Goal: Task Accomplishment & Management: Complete application form

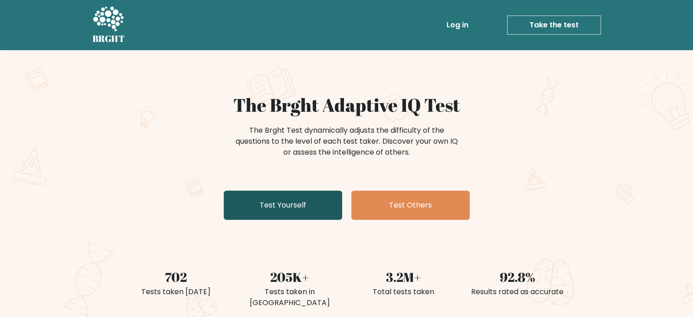
click at [312, 208] on link "Test Yourself" at bounding box center [283, 205] width 119 height 29
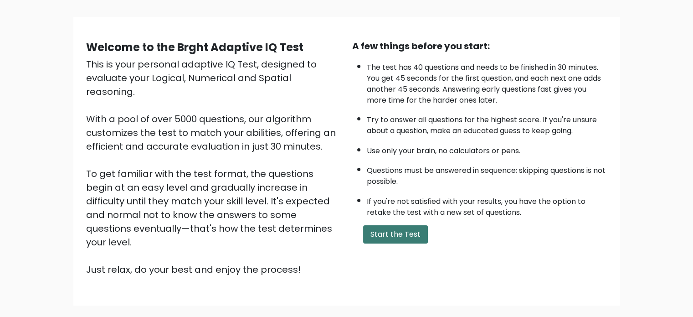
scroll to position [9, 0]
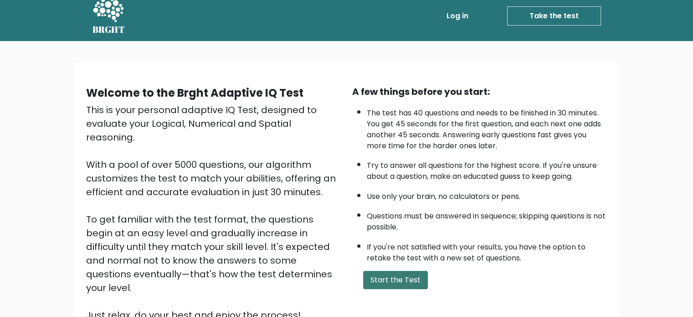
click at [397, 279] on button "Start the Test" at bounding box center [395, 280] width 65 height 18
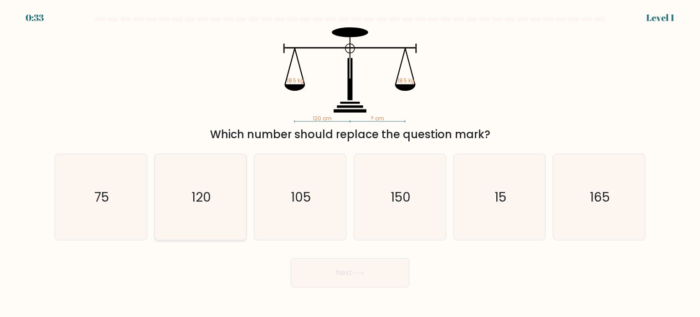
click at [220, 212] on icon "120" at bounding box center [201, 197] width 86 height 86
click at [350, 163] on input "b. 120" at bounding box center [350, 161] width 0 height 5
radio input "true"
click at [356, 269] on button "Next" at bounding box center [350, 272] width 119 height 29
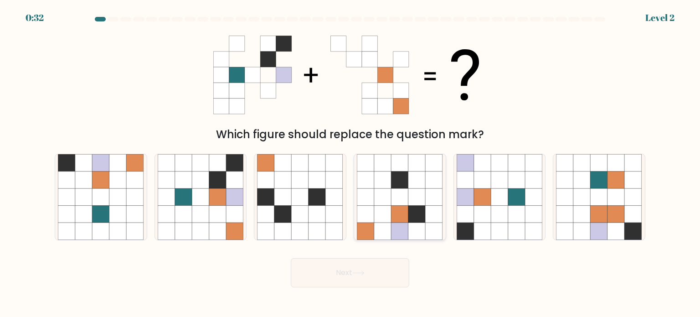
click at [412, 215] on icon at bounding box center [417, 213] width 17 height 17
click at [351, 163] on input "d." at bounding box center [350, 161] width 0 height 5
radio input "true"
click at [365, 278] on button "Next" at bounding box center [350, 272] width 119 height 29
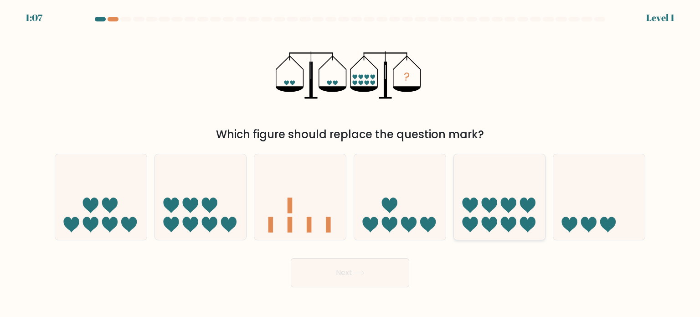
click at [519, 216] on icon at bounding box center [500, 197] width 92 height 76
click at [351, 163] on input "e." at bounding box center [350, 161] width 0 height 5
radio input "true"
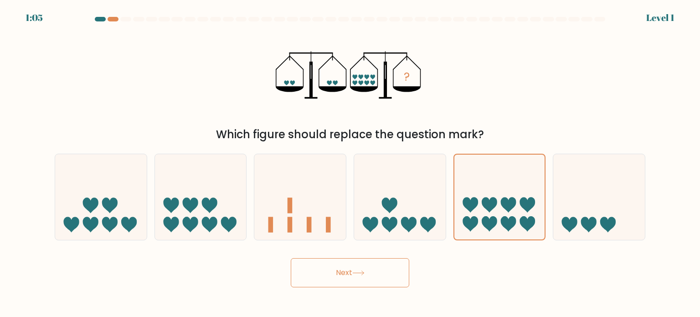
click at [357, 276] on button "Next" at bounding box center [350, 272] width 119 height 29
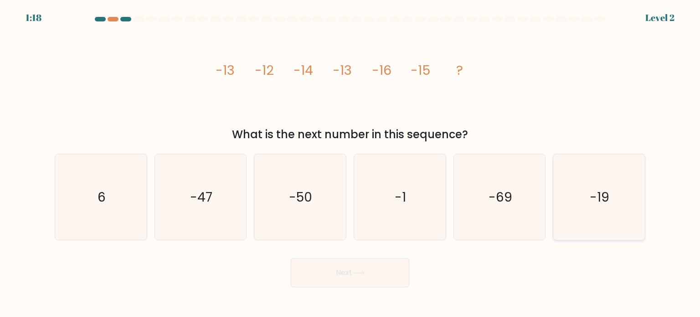
click at [621, 209] on icon "-19" at bounding box center [599, 197] width 86 height 86
click at [351, 163] on input "f. -19" at bounding box center [350, 161] width 0 height 5
radio input "true"
click at [375, 280] on button "Next" at bounding box center [350, 272] width 119 height 29
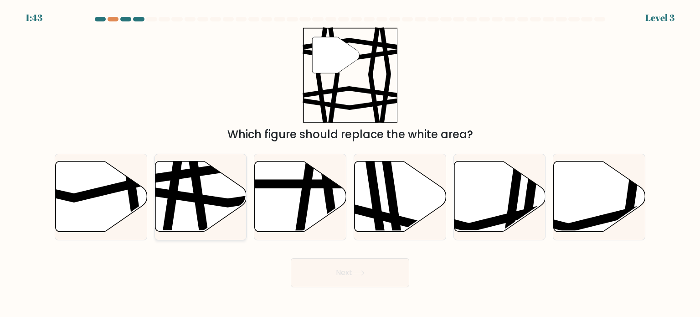
click at [175, 191] on icon at bounding box center [229, 197] width 185 height 14
click at [350, 163] on input "b." at bounding box center [350, 161] width 0 height 5
radio input "true"
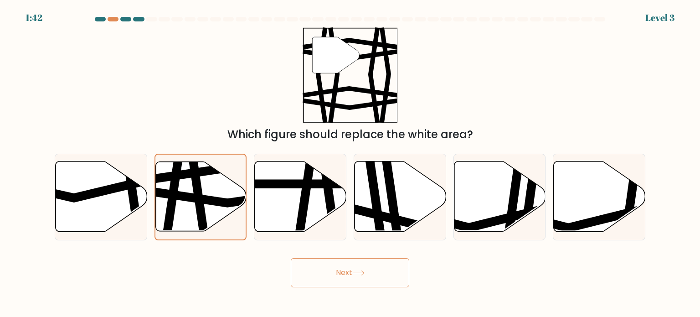
click at [324, 263] on button "Next" at bounding box center [350, 272] width 119 height 29
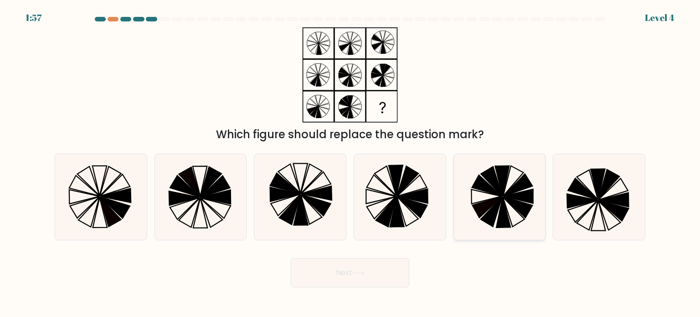
click at [492, 208] on icon at bounding box center [491, 212] width 21 height 30
click at [351, 163] on input "e." at bounding box center [350, 161] width 0 height 5
radio input "true"
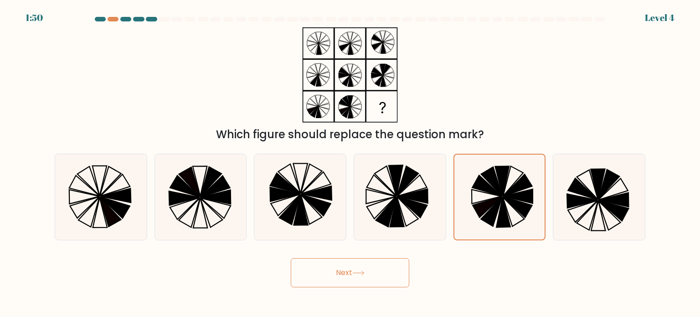
click at [383, 277] on button "Next" at bounding box center [350, 272] width 119 height 29
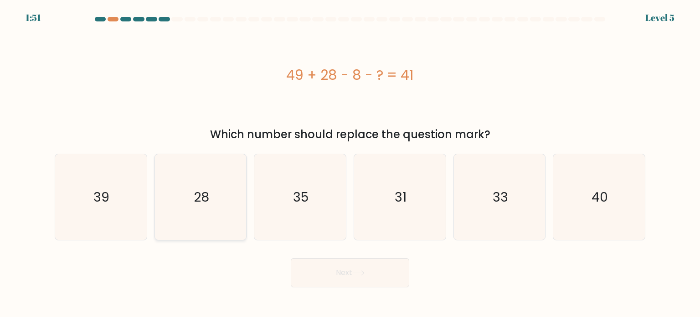
click at [202, 197] on text "28" at bounding box center [202, 196] width 16 height 18
click at [350, 163] on input "b. 28" at bounding box center [350, 161] width 0 height 5
radio input "true"
click at [375, 269] on button "Next" at bounding box center [350, 272] width 119 height 29
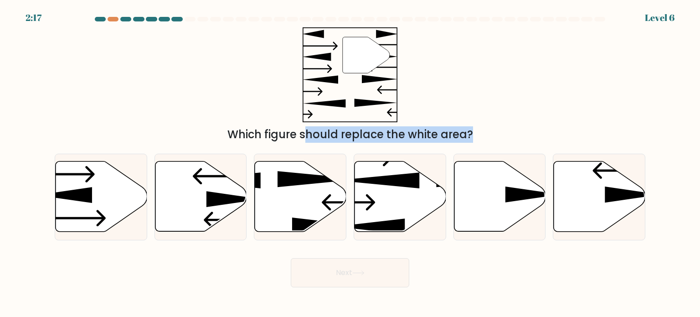
drag, startPoint x: 300, startPoint y: 183, endPoint x: 500, endPoint y: 69, distance: 230.7
click at [383, 56] on form at bounding box center [350, 152] width 700 height 270
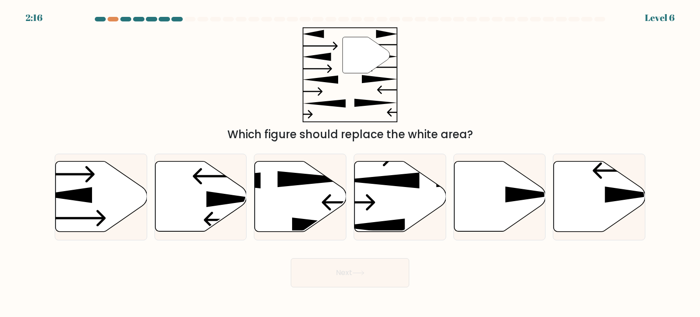
click at [494, 71] on div "" Which figure should replace the white area?" at bounding box center [350, 84] width 602 height 115
click at [212, 193] on icon at bounding box center [234, 199] width 55 height 16
click at [350, 163] on input "b." at bounding box center [350, 161] width 0 height 5
radio input "true"
click at [370, 275] on button "Next" at bounding box center [350, 272] width 119 height 29
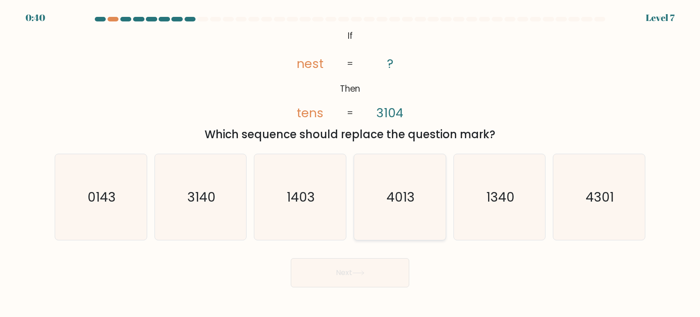
click at [397, 212] on icon "4013" at bounding box center [400, 197] width 86 height 86
click at [351, 163] on input "d. 4013" at bounding box center [350, 161] width 0 height 5
radio input "true"
click at [353, 275] on button "Next" at bounding box center [350, 272] width 119 height 29
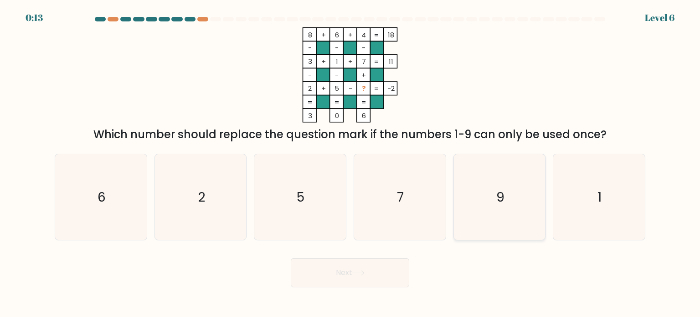
click at [488, 207] on icon "9" at bounding box center [500, 197] width 86 height 86
click at [351, 163] on input "e. 9" at bounding box center [350, 161] width 0 height 5
radio input "true"
click at [389, 277] on button "Next" at bounding box center [350, 272] width 119 height 29
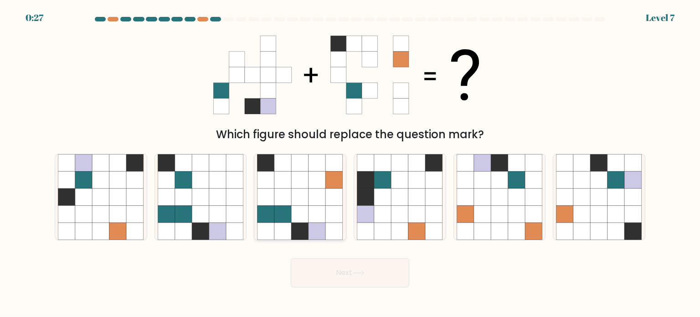
click at [295, 220] on icon at bounding box center [300, 213] width 17 height 17
click at [350, 163] on input "c." at bounding box center [350, 161] width 0 height 5
radio input "true"
click at [390, 286] on button "Next" at bounding box center [350, 272] width 119 height 29
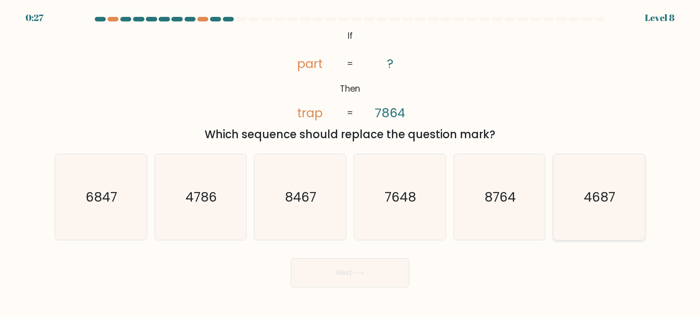
click at [592, 204] on text "4687" at bounding box center [600, 196] width 31 height 18
click at [351, 163] on input "f. 4687" at bounding box center [350, 161] width 0 height 5
radio input "true"
click at [338, 280] on button "Next" at bounding box center [350, 272] width 119 height 29
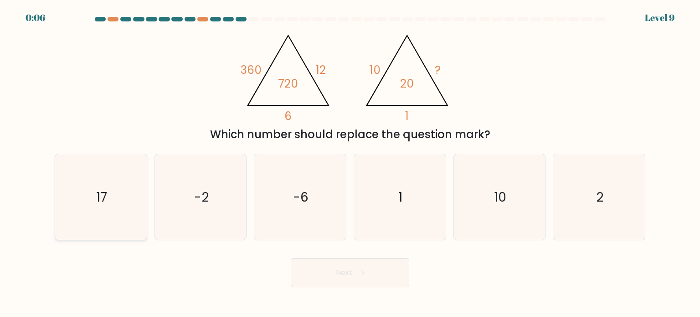
click at [131, 194] on icon "17" at bounding box center [101, 197] width 86 height 86
click at [350, 163] on input "a. 17" at bounding box center [350, 161] width 0 height 5
radio input "true"
click at [369, 273] on button "Next" at bounding box center [350, 272] width 119 height 29
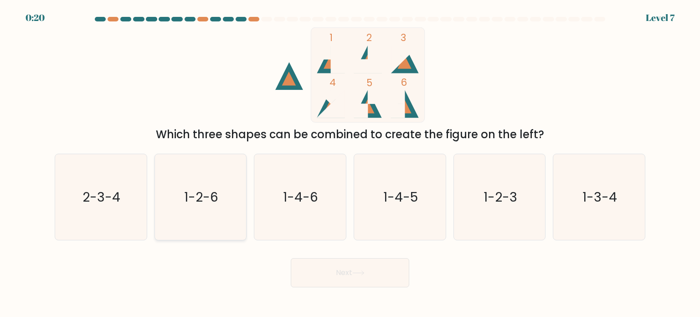
drag, startPoint x: 190, startPoint y: 201, endPoint x: 192, endPoint y: 205, distance: 4.9
click at [190, 201] on text "1-2-6" at bounding box center [201, 196] width 34 height 18
click at [350, 163] on input "b. 1-2-6" at bounding box center [350, 161] width 0 height 5
radio input "true"
click at [349, 269] on button "Next" at bounding box center [350, 272] width 119 height 29
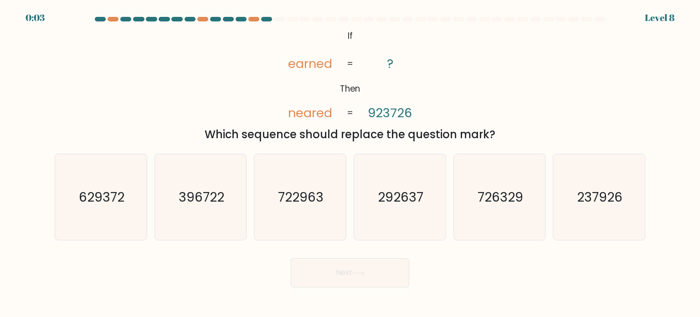
drag, startPoint x: 307, startPoint y: 201, endPoint x: 339, endPoint y: 246, distance: 55.3
click at [307, 201] on text "722963" at bounding box center [302, 196] width 46 height 18
click at [350, 163] on input "c. 722963" at bounding box center [350, 161] width 0 height 5
radio input "true"
click at [363, 269] on button "Next" at bounding box center [350, 272] width 119 height 29
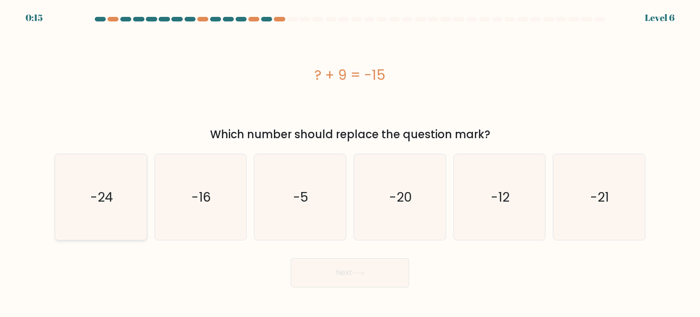
click at [99, 214] on icon "-24" at bounding box center [101, 197] width 86 height 86
click at [350, 163] on input "a. -24" at bounding box center [350, 161] width 0 height 5
radio input "true"
click at [390, 279] on button "Next" at bounding box center [350, 272] width 119 height 29
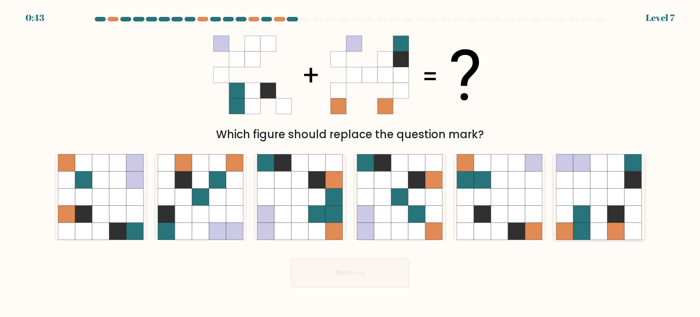
click at [598, 198] on icon at bounding box center [599, 196] width 17 height 17
click at [351, 163] on input "f." at bounding box center [350, 161] width 0 height 5
radio input "true"
click at [381, 277] on button "Next" at bounding box center [350, 272] width 119 height 29
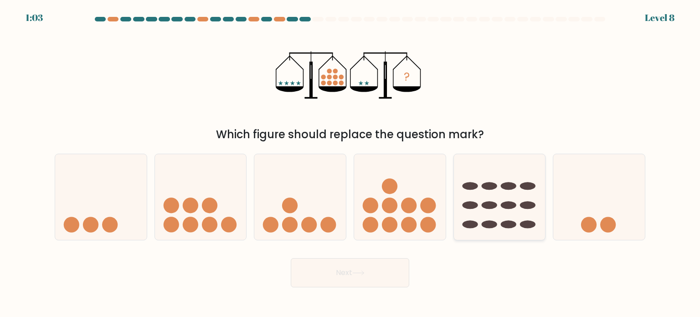
click at [495, 202] on icon at bounding box center [500, 197] width 92 height 76
click at [351, 163] on input "e." at bounding box center [350, 161] width 0 height 5
radio input "true"
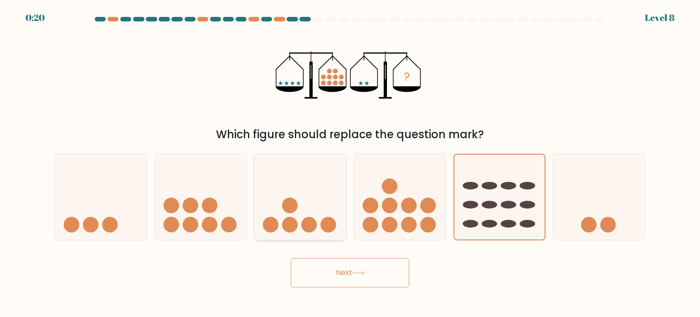
click at [300, 225] on icon at bounding box center [300, 197] width 92 height 76
click at [350, 163] on input "c." at bounding box center [350, 161] width 0 height 5
radio input "true"
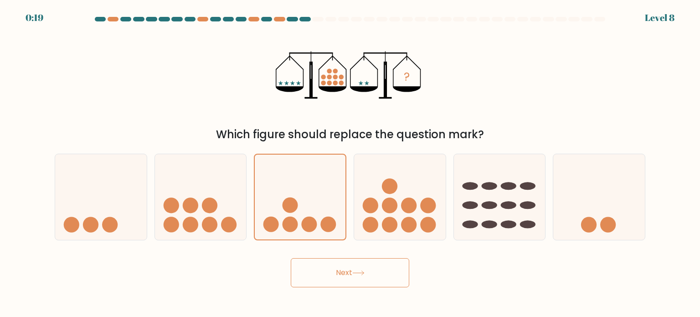
click at [355, 274] on icon at bounding box center [358, 272] width 12 height 5
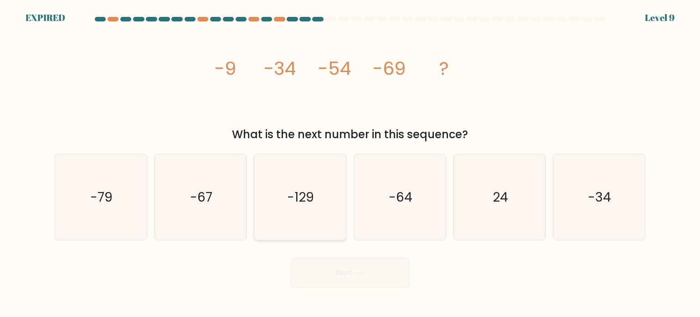
click at [340, 186] on icon "-129" at bounding box center [300, 197] width 86 height 86
click at [350, 163] on input "c. -129" at bounding box center [350, 161] width 0 height 5
radio input "true"
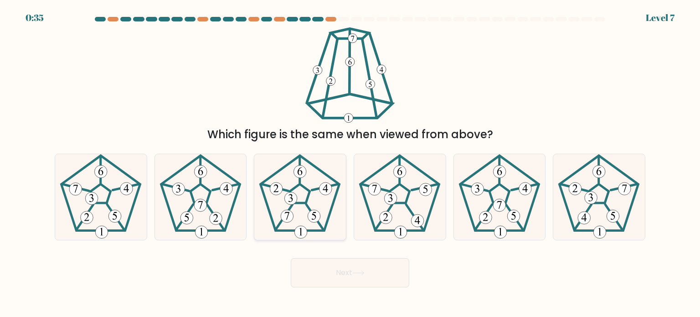
click at [321, 202] on icon at bounding box center [300, 197] width 86 height 86
click at [350, 163] on input "c." at bounding box center [350, 161] width 0 height 5
radio input "true"
click at [379, 276] on button "Next" at bounding box center [350, 272] width 119 height 29
click at [380, 271] on button "Next" at bounding box center [350, 272] width 119 height 29
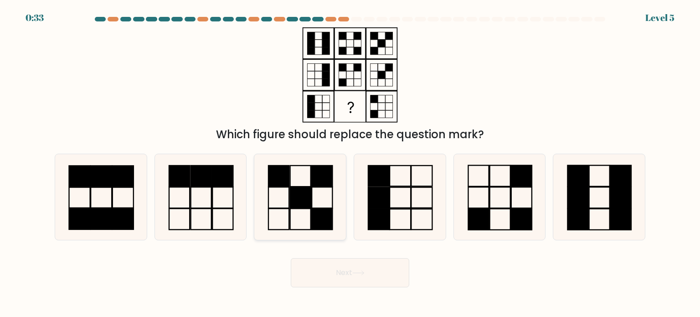
click at [316, 213] on rect at bounding box center [322, 218] width 21 height 21
click at [350, 163] on input "c." at bounding box center [350, 161] width 0 height 5
radio input "true"
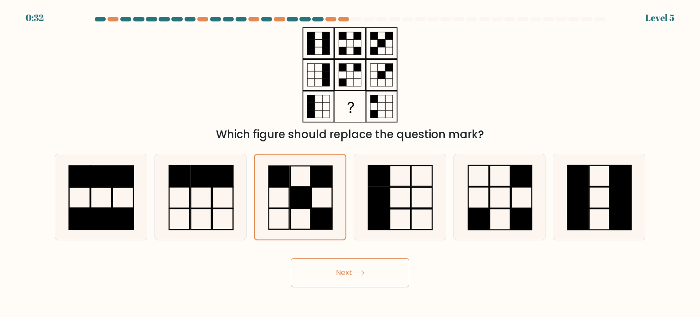
click at [391, 271] on button "Next" at bounding box center [350, 272] width 119 height 29
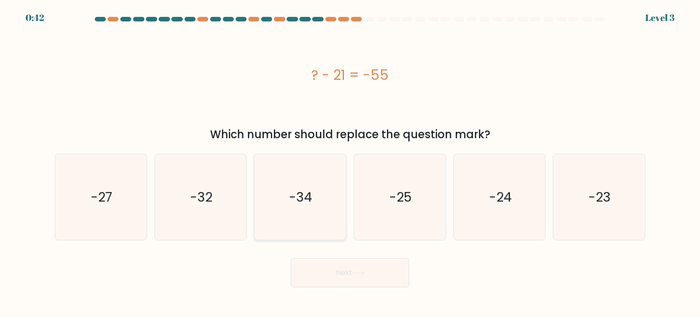
click at [337, 186] on icon "-34" at bounding box center [300, 197] width 86 height 86
click at [350, 163] on input "c. -34" at bounding box center [350, 161] width 0 height 5
radio input "true"
drag, startPoint x: 337, startPoint y: 264, endPoint x: 344, endPoint y: 266, distance: 7.4
click at [338, 264] on button "Next" at bounding box center [350, 272] width 119 height 29
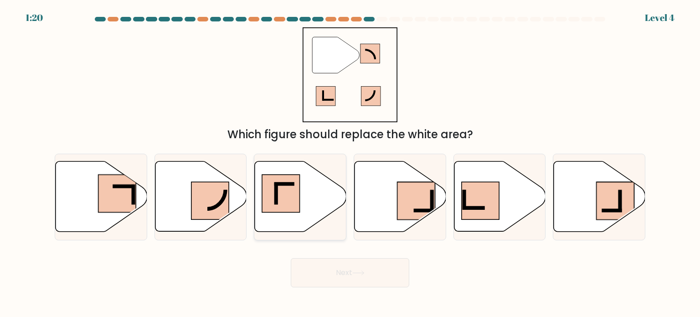
click at [286, 184] on icon at bounding box center [284, 184] width 20 height 0
click at [350, 163] on input "c." at bounding box center [350, 161] width 0 height 5
radio input "true"
click at [383, 272] on button "Next" at bounding box center [350, 272] width 119 height 29
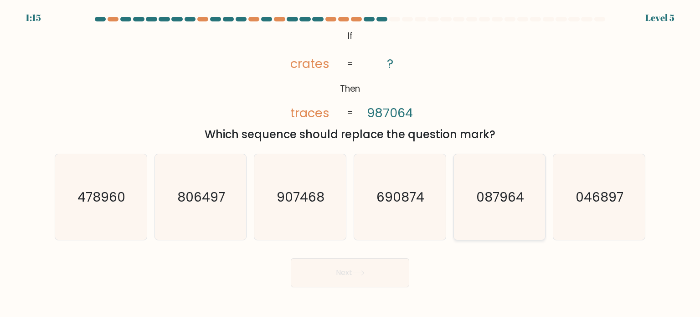
click at [529, 212] on icon "087964" at bounding box center [500, 197] width 86 height 86
click at [351, 163] on input "e. 087964" at bounding box center [350, 161] width 0 height 5
radio input "true"
click at [351, 264] on button "Next" at bounding box center [350, 272] width 119 height 29
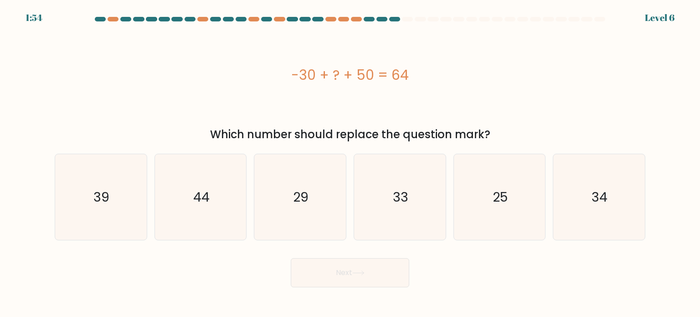
click at [571, 78] on div "-30 + ? + 50 = 64" at bounding box center [350, 75] width 591 height 21
click at [213, 192] on icon "44" at bounding box center [201, 197] width 86 height 86
click at [350, 163] on input "b. 44" at bounding box center [350, 161] width 0 height 5
radio input "true"
click at [369, 273] on button "Next" at bounding box center [350, 272] width 119 height 29
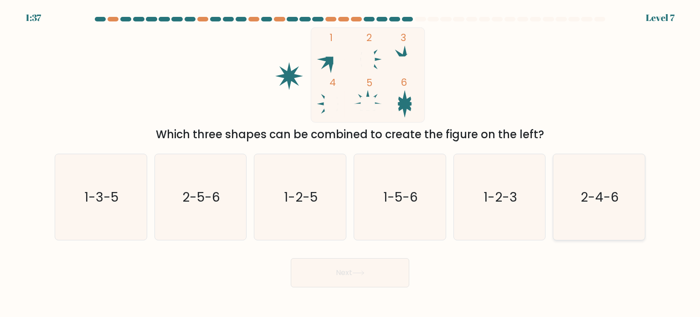
click at [611, 191] on text "2-4-6" at bounding box center [600, 196] width 38 height 18
click at [351, 163] on input "f. 2-4-6" at bounding box center [350, 161] width 0 height 5
radio input "true"
click at [370, 271] on button "Next" at bounding box center [350, 272] width 119 height 29
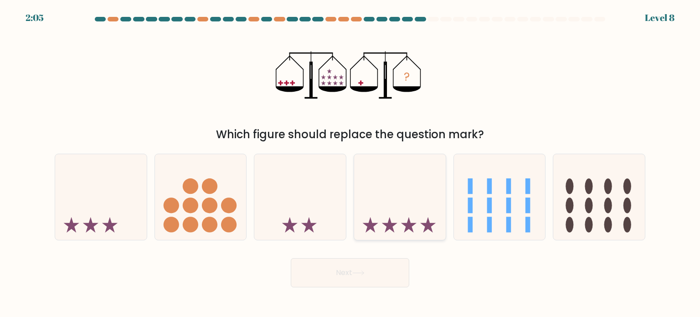
click at [409, 218] on icon at bounding box center [400, 197] width 92 height 76
click at [351, 163] on input "d." at bounding box center [350, 161] width 0 height 5
radio input "true"
click at [402, 270] on button "Next" at bounding box center [350, 272] width 119 height 29
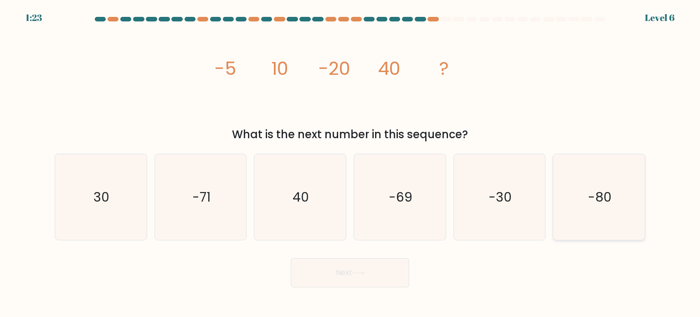
click at [591, 199] on text "-80" at bounding box center [600, 196] width 24 height 18
click at [351, 163] on input "f. -80" at bounding box center [350, 161] width 0 height 5
radio input "true"
click at [370, 279] on button "Next" at bounding box center [350, 272] width 119 height 29
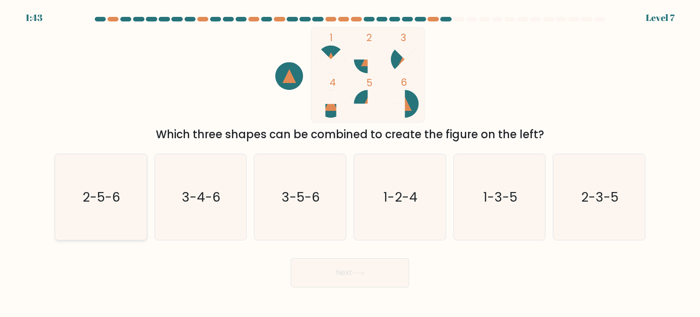
click at [106, 197] on text "2-5-6" at bounding box center [102, 196] width 38 height 18
click at [350, 163] on input "a. 2-5-6" at bounding box center [350, 161] width 0 height 5
radio input "true"
click at [400, 283] on button "Next" at bounding box center [350, 272] width 119 height 29
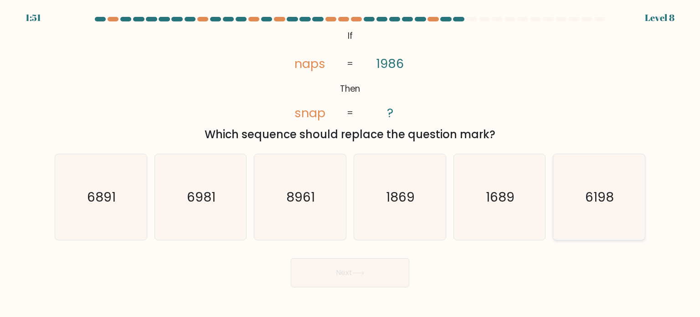
click at [612, 193] on text "6198" at bounding box center [600, 196] width 29 height 18
click at [351, 163] on input "f. 6198" at bounding box center [350, 161] width 0 height 5
radio input "true"
click at [383, 271] on button "Next" at bounding box center [350, 272] width 119 height 29
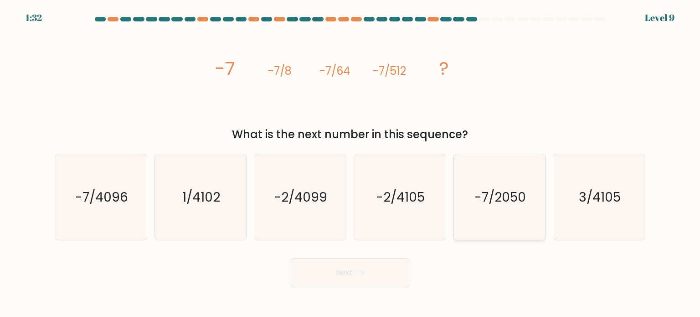
click at [485, 215] on icon "-7/2050" at bounding box center [500, 197] width 86 height 86
click at [347, 277] on button "Next" at bounding box center [350, 272] width 119 height 29
click at [339, 275] on button "Next" at bounding box center [350, 272] width 119 height 29
click at [500, 218] on icon "-7/2050" at bounding box center [500, 197] width 86 height 86
click at [351, 163] on input "e. -7/2050" at bounding box center [350, 161] width 0 height 5
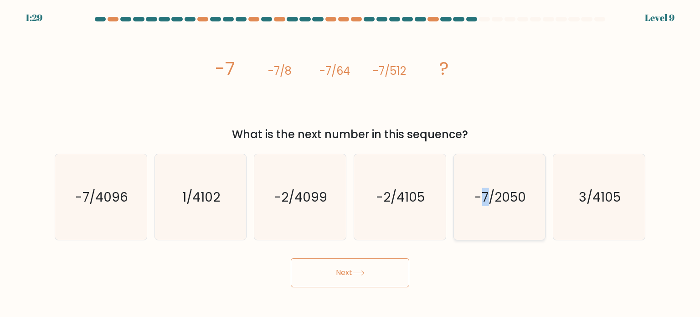
radio input "true"
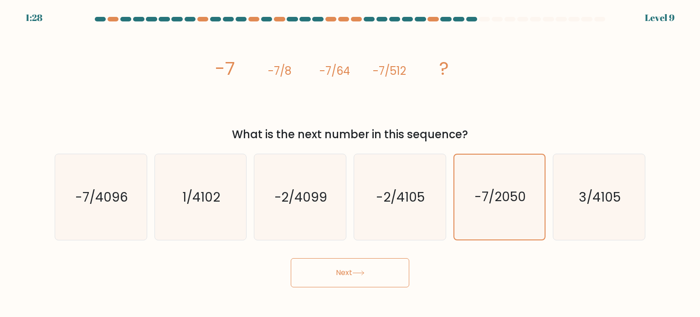
click at [388, 276] on button "Next" at bounding box center [350, 272] width 119 height 29
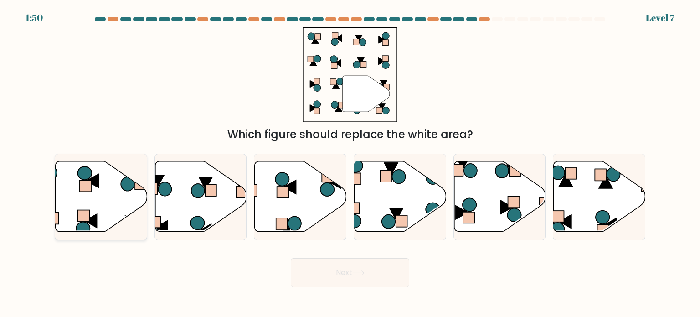
click at [89, 202] on icon at bounding box center [102, 196] width 92 height 70
click at [350, 163] on input "a." at bounding box center [350, 161] width 0 height 5
radio input "true"
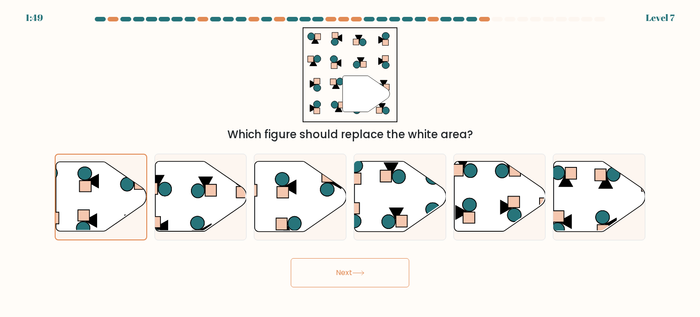
click at [327, 253] on div "Next" at bounding box center [350, 269] width 602 height 36
click at [327, 269] on button "Next" at bounding box center [350, 272] width 119 height 29
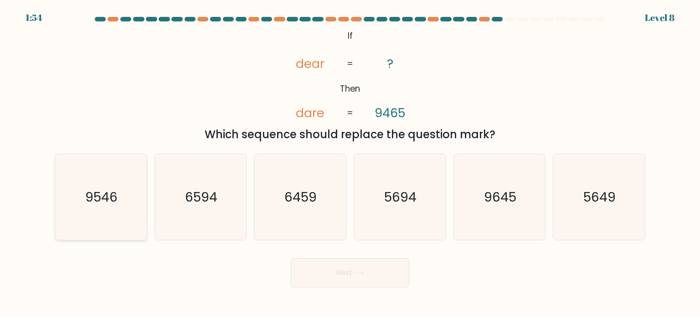
click at [109, 211] on icon "9546" at bounding box center [101, 197] width 86 height 86
click at [350, 163] on input "a. 9546" at bounding box center [350, 161] width 0 height 5
radio input "true"
click at [347, 273] on button "Next" at bounding box center [350, 272] width 119 height 29
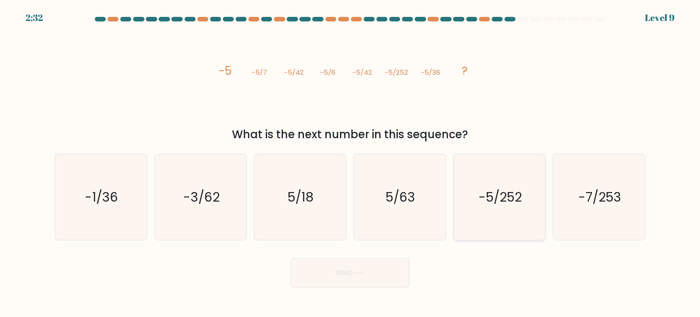
click at [498, 193] on text "-5/252" at bounding box center [500, 196] width 43 height 18
click at [351, 163] on input "e. -5/252" at bounding box center [350, 161] width 0 height 5
radio input "true"
click at [377, 274] on button "Next" at bounding box center [350, 272] width 119 height 29
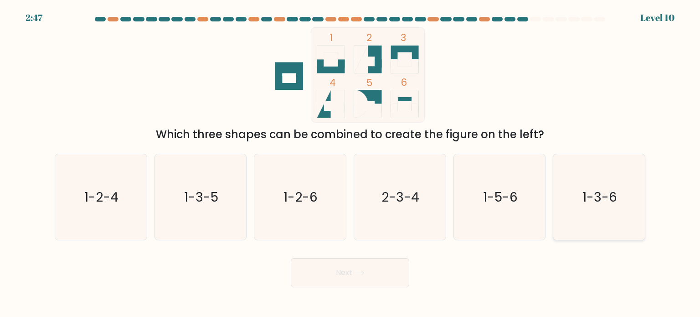
drag, startPoint x: 618, startPoint y: 211, endPoint x: 596, endPoint y: 232, distance: 30.3
click at [617, 210] on icon "1-3-6" at bounding box center [599, 197] width 86 height 86
click at [351, 163] on input "f. 1-3-6" at bounding box center [350, 161] width 0 height 5
radio input "true"
click at [378, 284] on button "Next" at bounding box center [350, 272] width 119 height 29
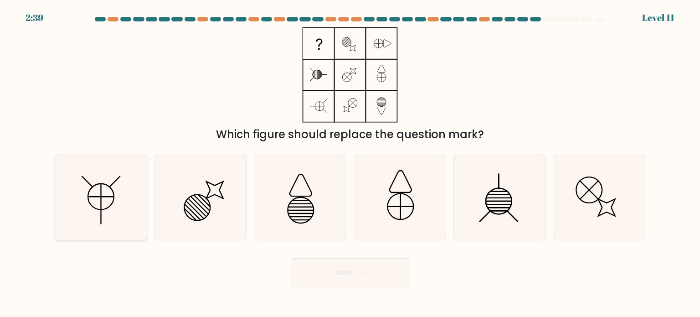
click at [119, 214] on icon at bounding box center [101, 197] width 86 height 86
click at [350, 163] on input "a." at bounding box center [350, 161] width 0 height 5
radio input "true"
click at [532, 198] on icon at bounding box center [500, 197] width 86 height 86
click at [351, 163] on input "e." at bounding box center [350, 161] width 0 height 5
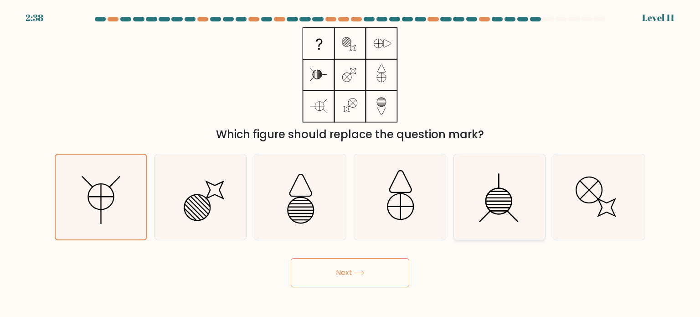
radio input "true"
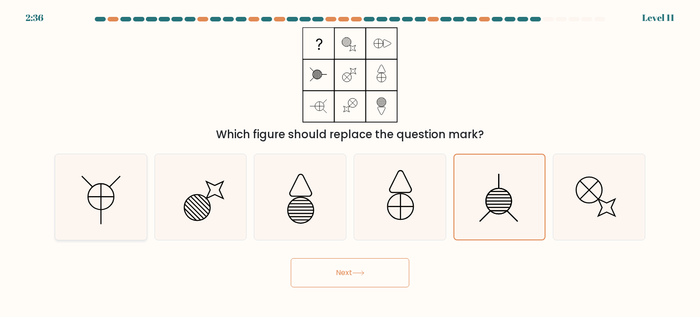
click at [109, 210] on icon at bounding box center [101, 197] width 86 height 86
click at [350, 163] on input "a." at bounding box center [350, 161] width 0 height 5
radio input "true"
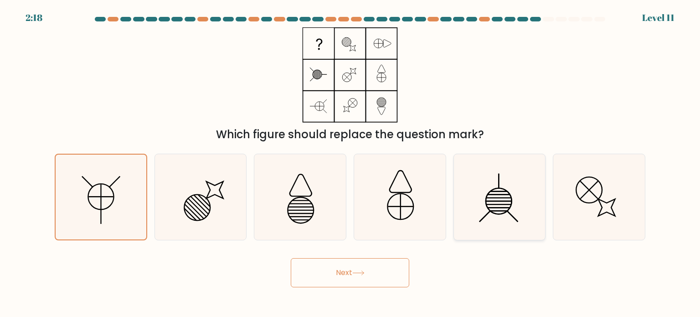
click at [494, 191] on line at bounding box center [498, 191] width 17 height 0
click at [351, 163] on input "e." at bounding box center [350, 161] width 0 height 5
radio input "true"
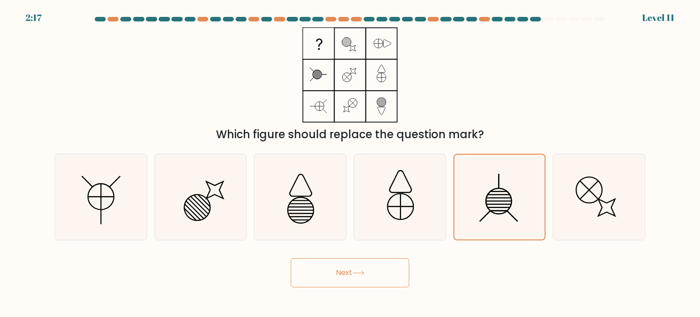
click at [356, 282] on button "Next" at bounding box center [350, 272] width 119 height 29
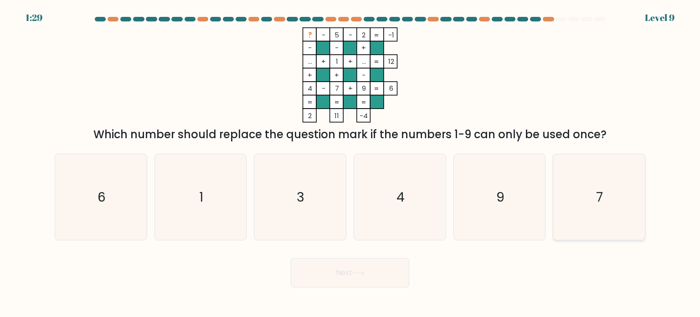
click at [608, 193] on icon "7" at bounding box center [599, 197] width 86 height 86
click at [351, 163] on input "f. 7" at bounding box center [350, 161] width 0 height 5
radio input "true"
click at [389, 280] on button "Next" at bounding box center [350, 272] width 119 height 29
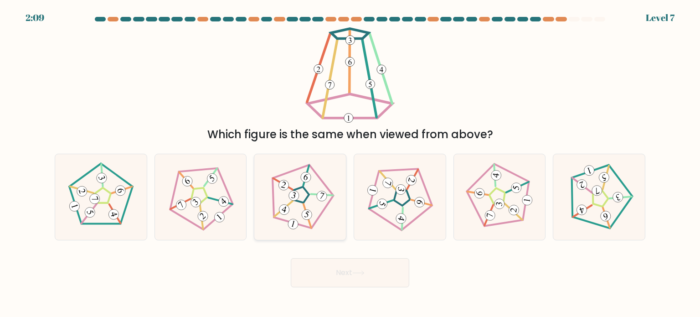
click at [299, 208] on icon at bounding box center [300, 196] width 69 height 69
click at [350, 163] on input "c." at bounding box center [350, 161] width 0 height 5
radio input "true"
click at [336, 271] on button "Next" at bounding box center [350, 272] width 119 height 29
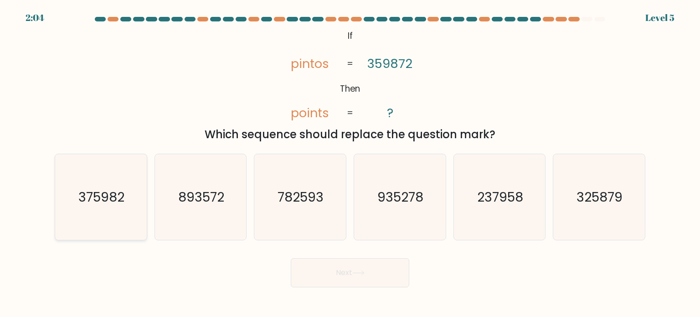
click at [131, 207] on icon "375982" at bounding box center [101, 197] width 86 height 86
click at [350, 163] on input "a. 375982" at bounding box center [350, 161] width 0 height 5
radio input "true"
click at [401, 273] on button "Next" at bounding box center [350, 272] width 119 height 29
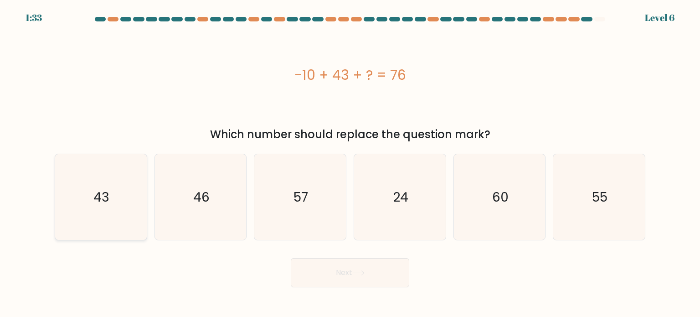
click at [85, 202] on icon "43" at bounding box center [101, 197] width 86 height 86
click at [350, 163] on input "a. 43" at bounding box center [350, 161] width 0 height 5
radio input "true"
click at [362, 277] on button "Next" at bounding box center [350, 272] width 119 height 29
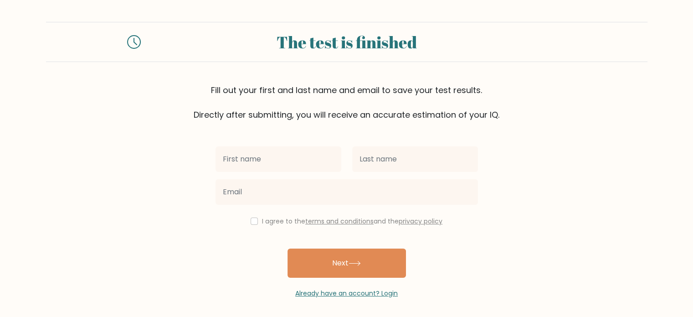
click at [328, 163] on input "text" at bounding box center [279, 159] width 126 height 26
type input "[PERSON_NAME]"
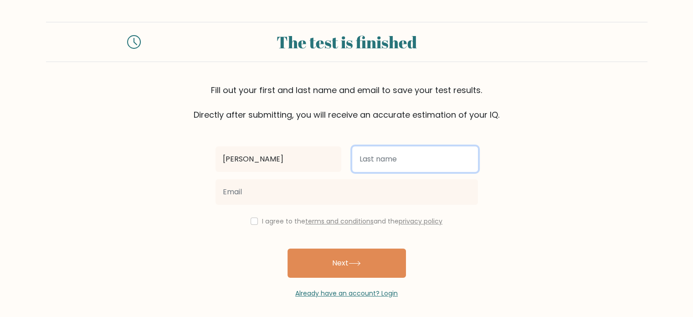
click at [374, 165] on input "text" at bounding box center [415, 159] width 126 height 26
type input "Piawan"
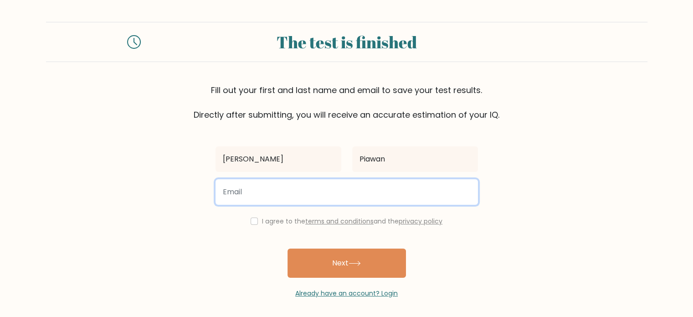
click at [310, 197] on input "email" at bounding box center [347, 192] width 263 height 26
type input "[EMAIL_ADDRESS][DOMAIN_NAME]"
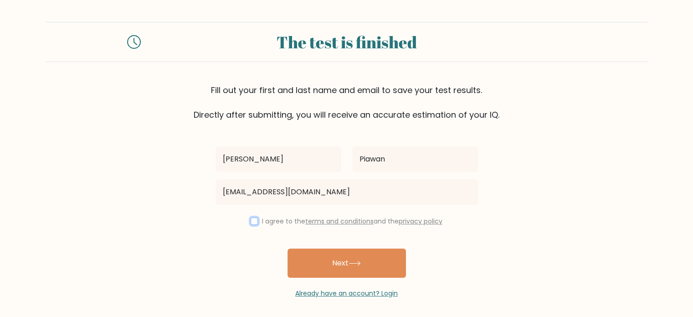
click at [253, 220] on input "checkbox" at bounding box center [254, 220] width 7 height 7
checkbox input "true"
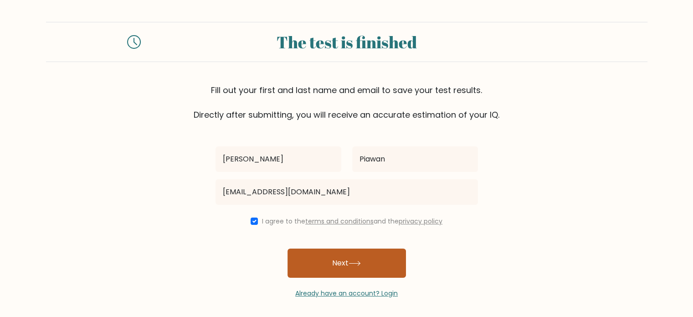
click at [319, 256] on button "Next" at bounding box center [347, 262] width 119 height 29
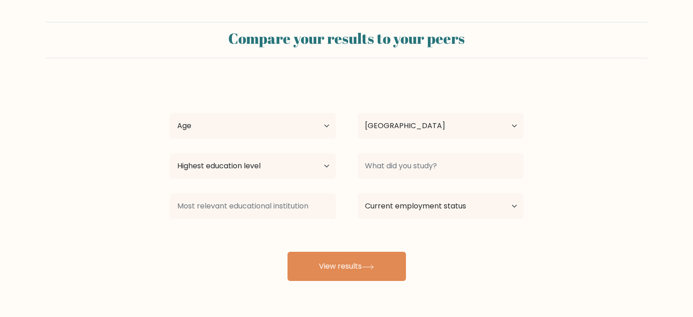
select select "PH"
click at [299, 127] on select "Age Under [DEMOGRAPHIC_DATA] [DEMOGRAPHIC_DATA] [DEMOGRAPHIC_DATA] [DEMOGRAPHIC…" at bounding box center [253, 126] width 166 height 26
select select "35_44"
click at [170, 113] on select "Age Under 18 years old 18-24 years old 25-34 years old 35-44 years old 45-54 ye…" at bounding box center [253, 126] width 166 height 26
click at [316, 171] on select "Highest education level No schooling Primary Lower Secondary Upper Secondary Oc…" at bounding box center [253, 166] width 166 height 26
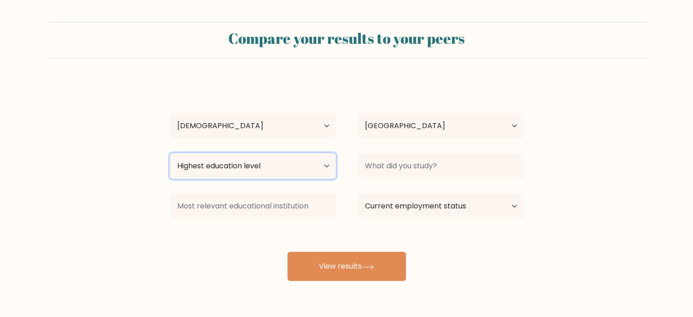
select select "bachelors_degree"
click at [170, 153] on select "Highest education level No schooling Primary Lower Secondary Upper Secondary Oc…" at bounding box center [253, 166] width 166 height 26
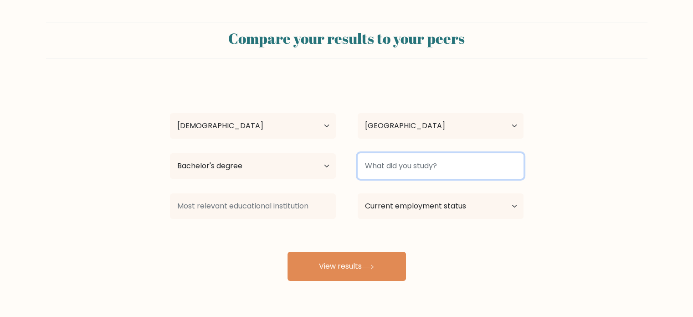
click at [424, 171] on input at bounding box center [441, 166] width 166 height 26
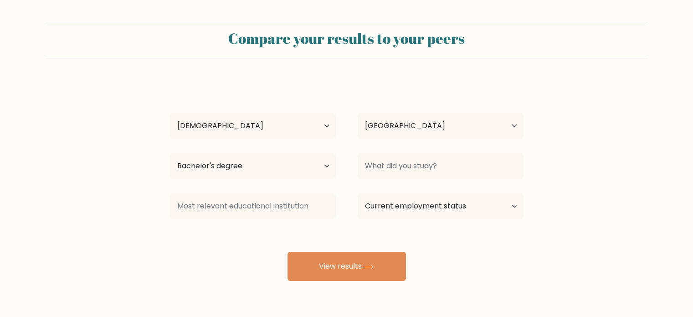
click at [429, 192] on div "Current employment status Employed Student Retired Other / prefer not to answer" at bounding box center [441, 206] width 188 height 33
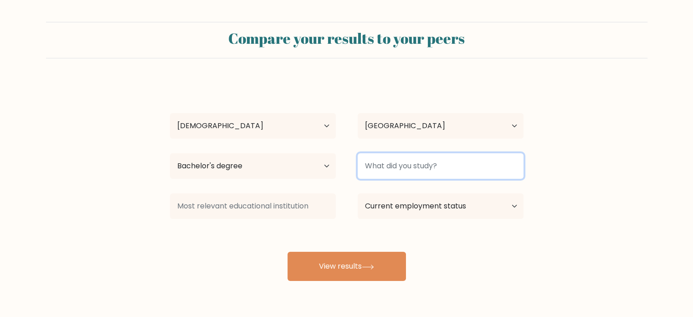
click at [413, 173] on input at bounding box center [441, 166] width 166 height 26
type input "B"
type input "c"
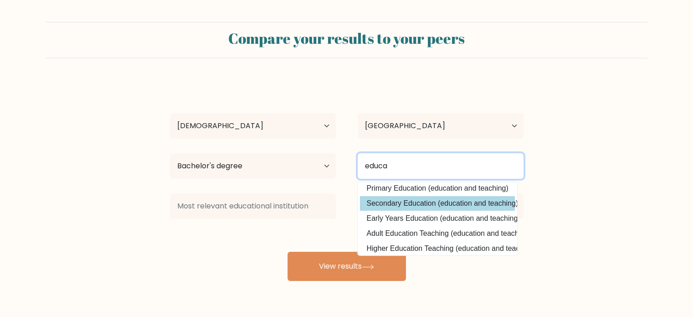
scroll to position [43, 0]
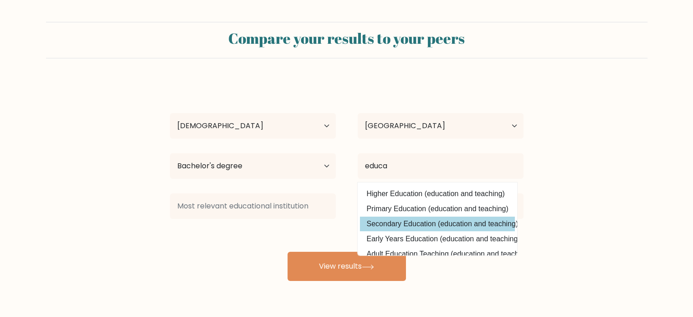
click at [399, 224] on option "Secondary Education (education and teaching)" at bounding box center [437, 224] width 155 height 15
type input "Secondary Education"
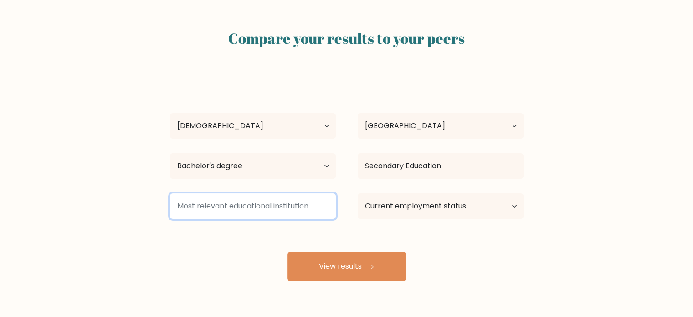
click at [310, 206] on input at bounding box center [253, 206] width 166 height 26
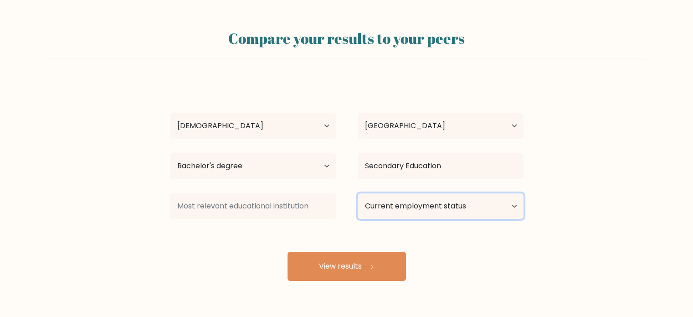
click at [423, 201] on select "Current employment status Employed Student Retired Other / prefer not to answer" at bounding box center [441, 206] width 166 height 26
select select "employed"
click at [358, 193] on select "Current employment status Employed Student Retired Other / prefer not to answer" at bounding box center [441, 206] width 166 height 26
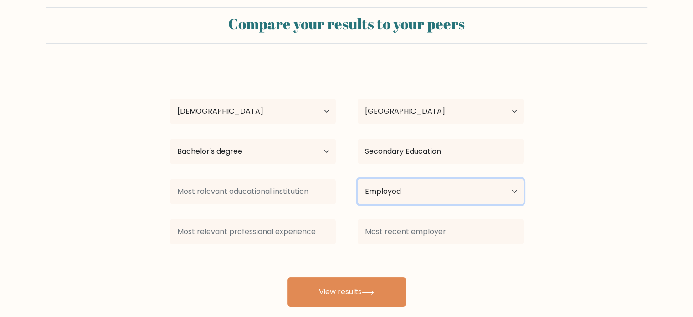
scroll to position [29, 0]
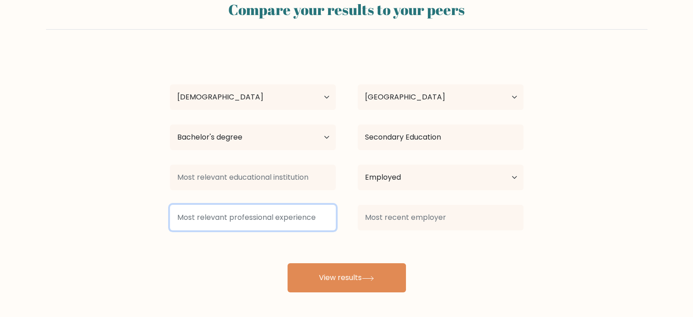
click at [239, 217] on input at bounding box center [253, 218] width 166 height 26
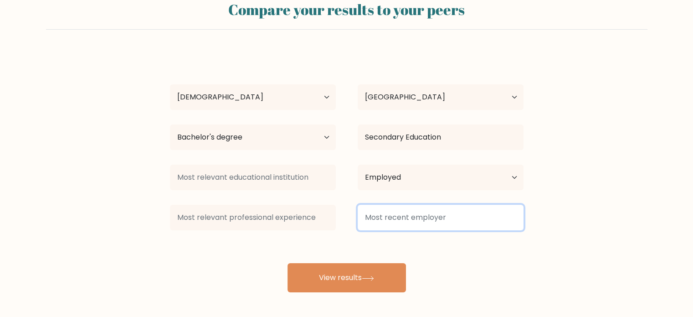
click at [426, 217] on input at bounding box center [441, 218] width 166 height 26
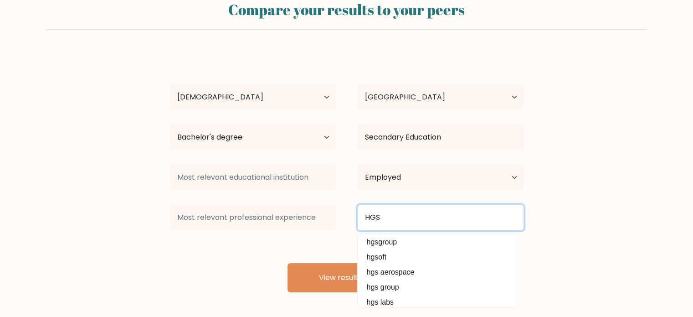
scroll to position [0, 0]
click at [409, 228] on input "HGS" at bounding box center [441, 218] width 166 height 26
click at [403, 223] on input "HGS" at bounding box center [441, 218] width 166 height 26
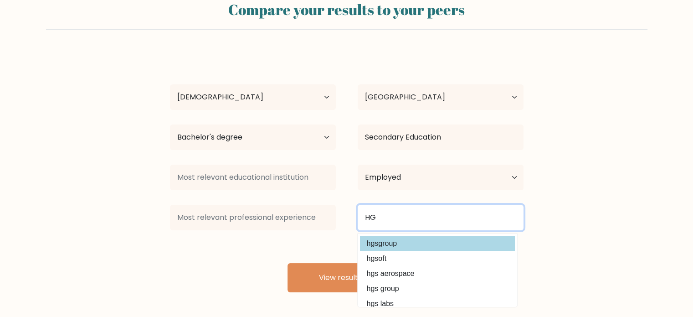
type input "H"
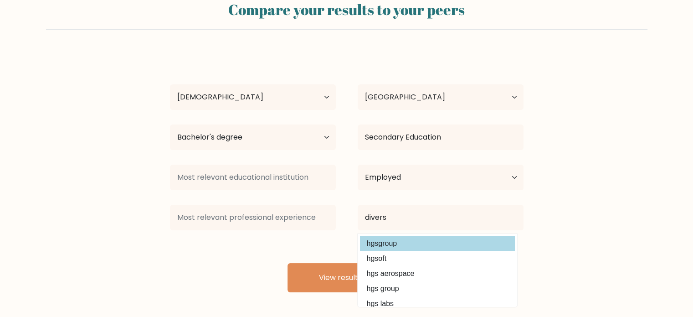
click at [418, 241] on option "hgsgroup" at bounding box center [437, 243] width 155 height 15
type input "hgsgroup"
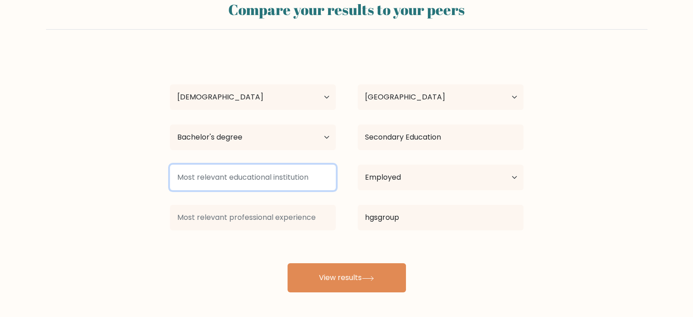
click at [263, 187] on input at bounding box center [253, 178] width 166 height 26
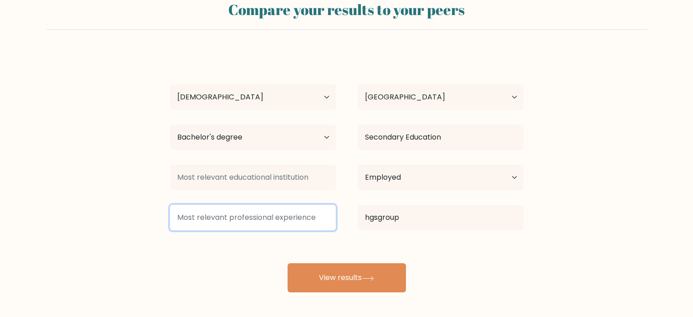
click at [255, 221] on input at bounding box center [253, 218] width 166 height 26
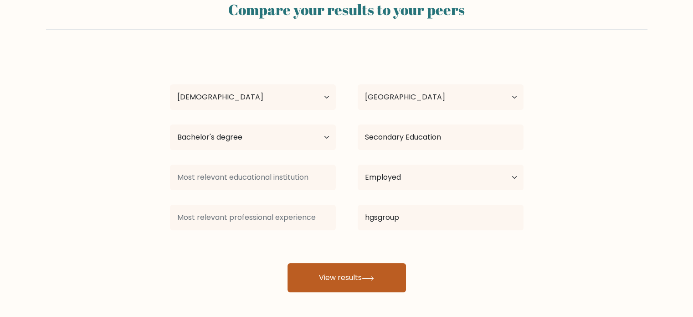
click at [365, 274] on button "View results" at bounding box center [347, 277] width 119 height 29
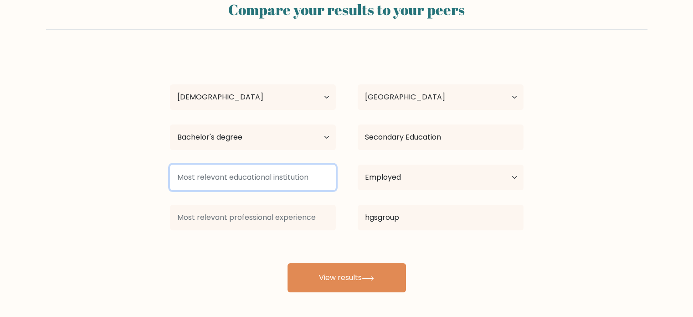
click at [281, 173] on input at bounding box center [253, 178] width 166 height 26
type input "N/A"
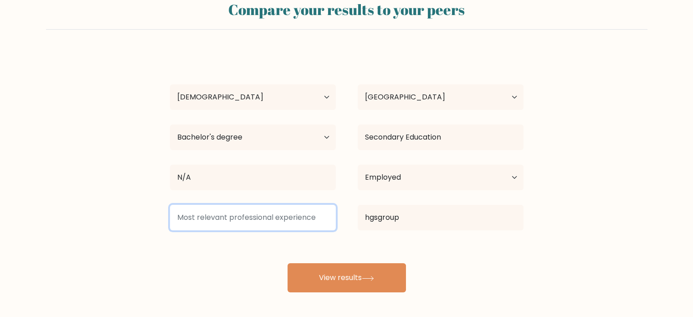
click at [244, 222] on input at bounding box center [253, 218] width 166 height 26
type input "N/A"
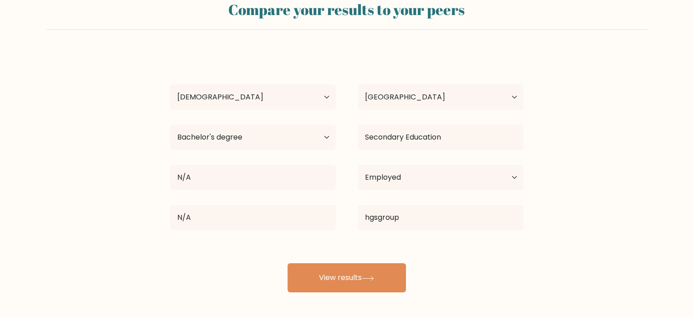
click at [140, 245] on form "Compare your results to your peers John Christian Piawan Age Under 18 years old…" at bounding box center [346, 142] width 693 height 299
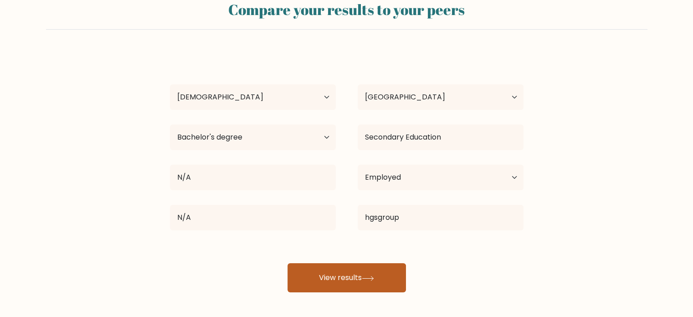
drag, startPoint x: 326, startPoint y: 275, endPoint x: 330, endPoint y: 279, distance: 5.8
click at [329, 279] on button "View results" at bounding box center [347, 277] width 119 height 29
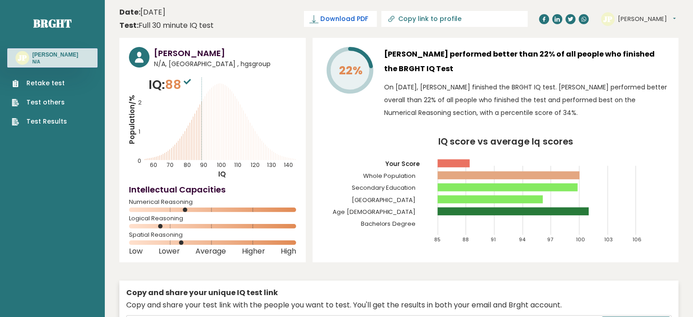
click at [368, 20] on span "Download PDF" at bounding box center [344, 19] width 47 height 10
click at [377, 18] on span "✓ Your PDF is downloaded..." at bounding box center [325, 19] width 103 height 16
click at [300, 122] on div "[PERSON_NAME] N/A, [GEOGRAPHIC_DATA] , hgsgroup IQ: 88 Population/% IQ 0 1 2 60…" at bounding box center [212, 150] width 186 height 224
